Goal: Information Seeking & Learning: Learn about a topic

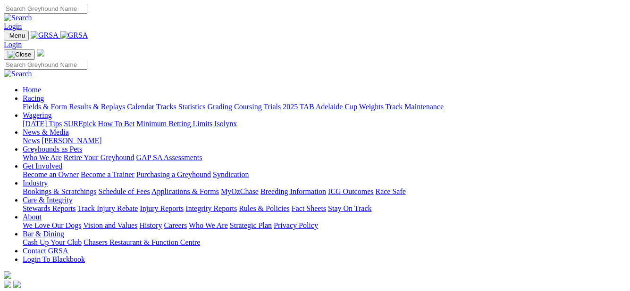
click at [40, 103] on link "Fields & Form" at bounding box center [45, 107] width 44 height 8
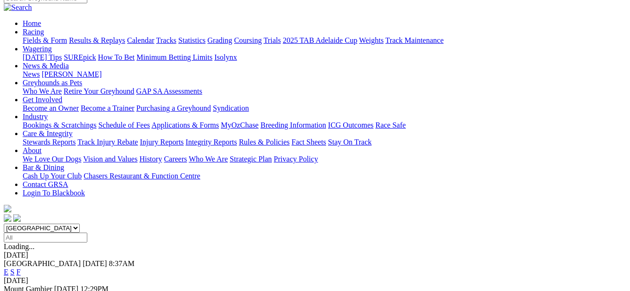
scroll to position [94, 0]
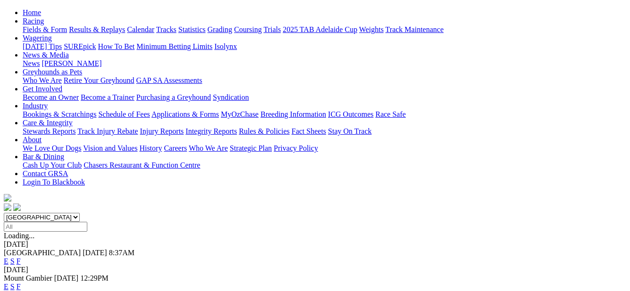
click at [21, 283] on link "F" at bounding box center [19, 287] width 4 height 8
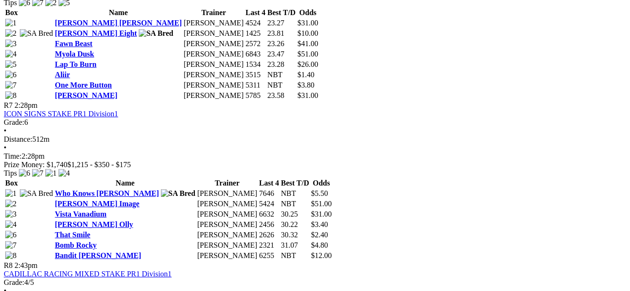
scroll to position [1367, 0]
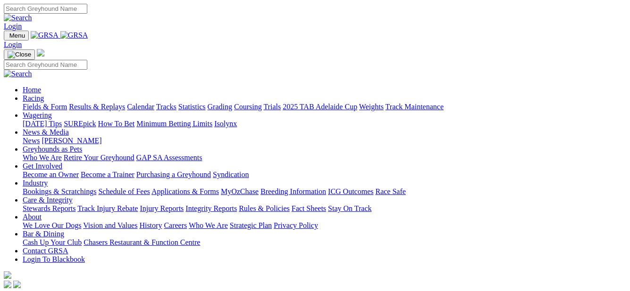
click at [41, 103] on link "Fields & Form" at bounding box center [45, 107] width 44 height 8
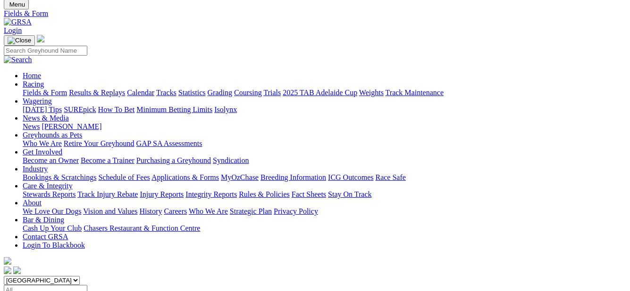
scroll to position [94, 0]
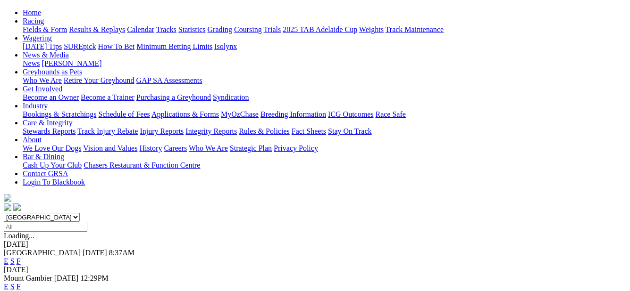
click at [21, 283] on link "F" at bounding box center [19, 287] width 4 height 8
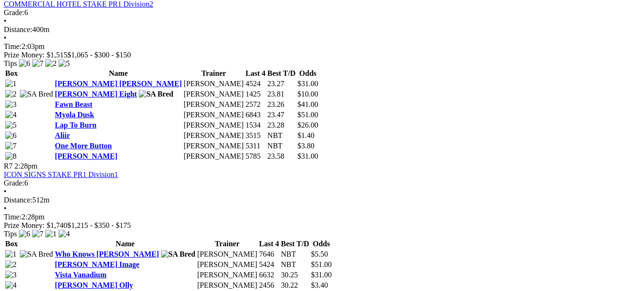
scroll to position [1320, 0]
